Goal: Information Seeking & Learning: Learn about a topic

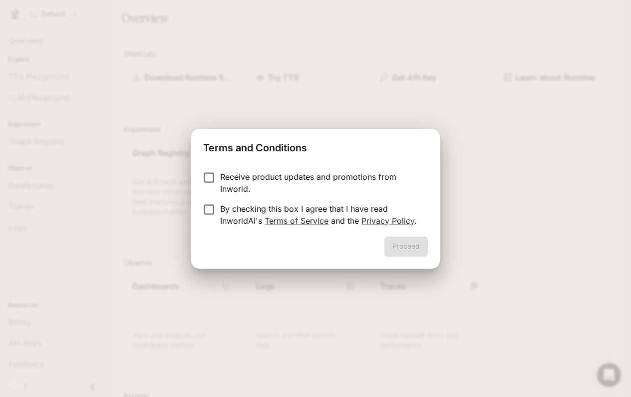
click at [251, 179] on p "Receive product updates and promotions from Inworld." at bounding box center [320, 183] width 200 height 24
click at [420, 251] on button "Proceed" at bounding box center [405, 247] width 43 height 20
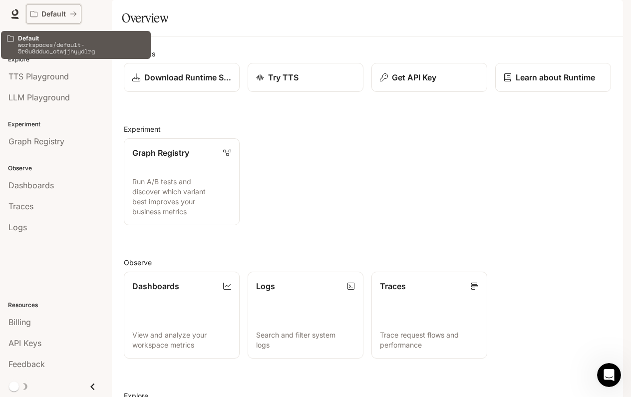
click at [52, 13] on p "Default" at bounding box center [53, 14] width 24 height 8
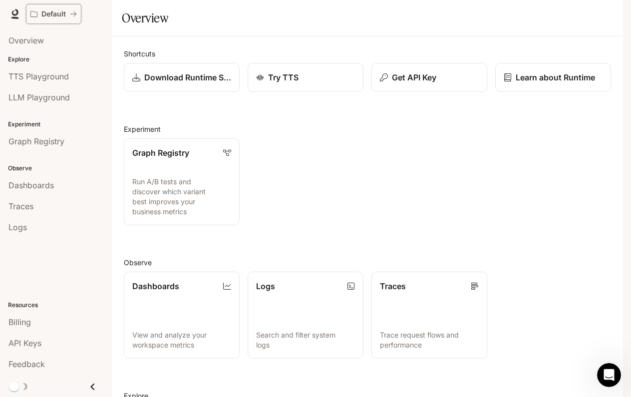
click at [52, 13] on p "Default" at bounding box center [53, 14] width 24 height 8
click at [521, 12] on span "Runtime" at bounding box center [515, 14] width 28 height 12
click at [229, 83] on p "Download Runtime SDK" at bounding box center [188, 77] width 88 height 12
click at [559, 15] on span "Documentation" at bounding box center [562, 14] width 49 height 12
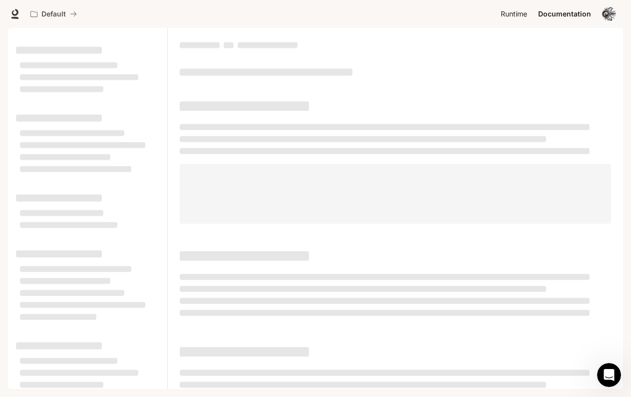
click at [519, 10] on span "Runtime" at bounding box center [514, 14] width 26 height 12
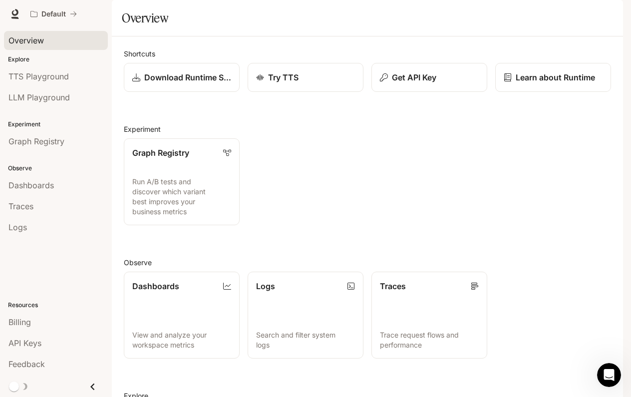
click at [27, 43] on span "Overview" at bounding box center [25, 40] width 35 height 12
click at [13, 10] on icon at bounding box center [15, 14] width 10 height 10
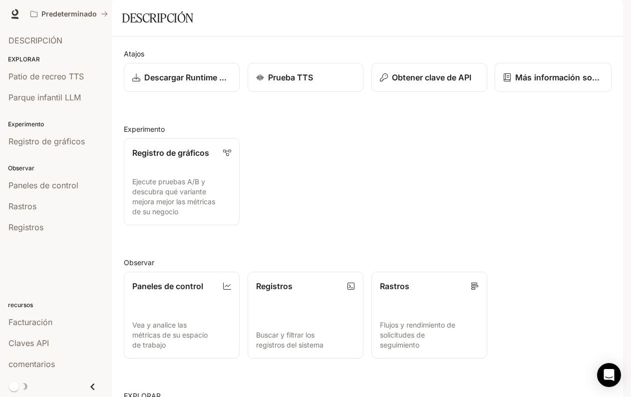
click at [570, 92] on link "Más información sobre el tiempo de ejecución" at bounding box center [553, 77] width 117 height 29
click at [208, 208] on p "Ejecute pruebas A/B y descubra qué variante mejora mejor las métricas de su neg…" at bounding box center [182, 197] width 100 height 40
